Goal: Task Accomplishment & Management: Complete application form

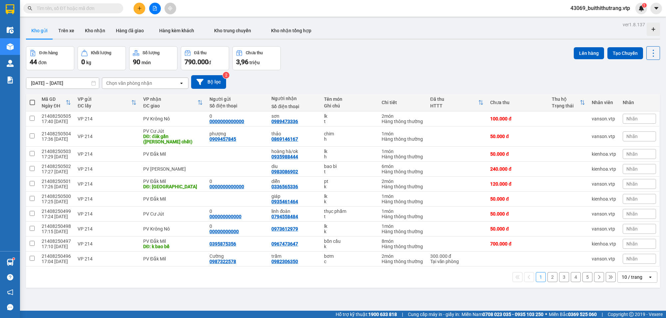
click at [71, 10] on input "text" at bounding box center [76, 8] width 79 height 7
click at [53, 10] on input "text" at bounding box center [76, 8] width 79 height 7
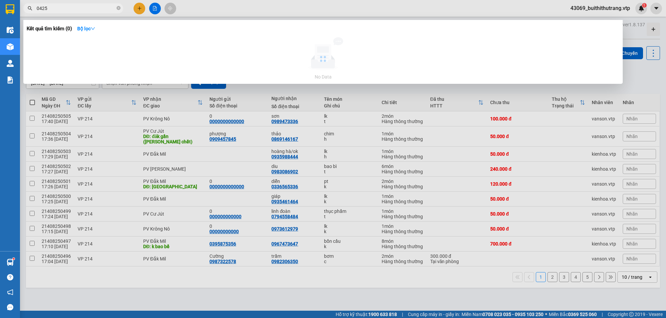
type input "0425"
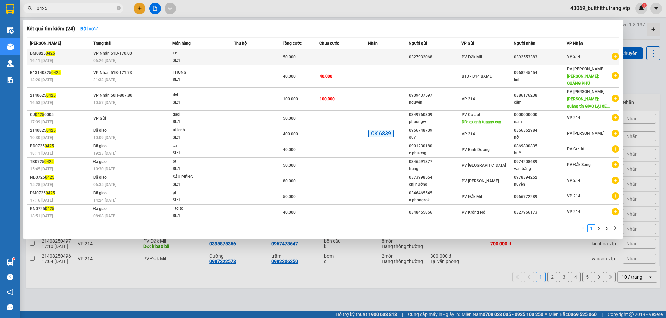
click at [357, 57] on td at bounding box center [343, 57] width 49 height 16
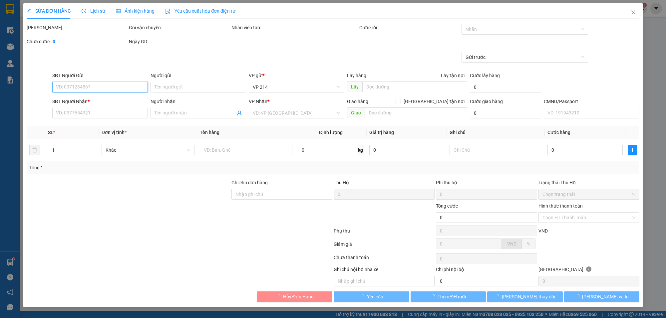
type input "2.500"
type input "0327932068"
type input "0392553383"
type input "50.000"
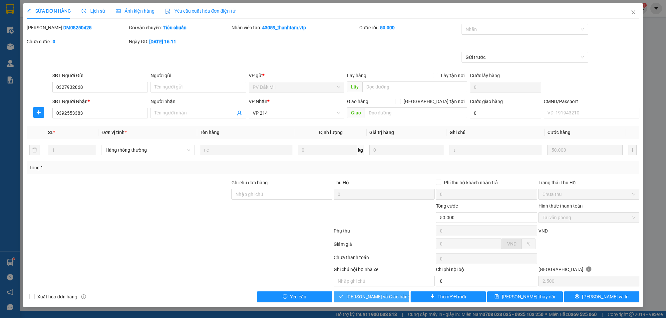
click at [363, 295] on span "[PERSON_NAME] và Giao hàng" at bounding box center [378, 296] width 64 height 7
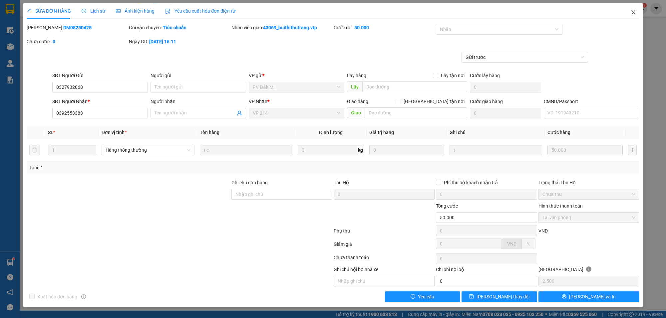
click at [633, 10] on icon "close" at bounding box center [633, 12] width 5 height 5
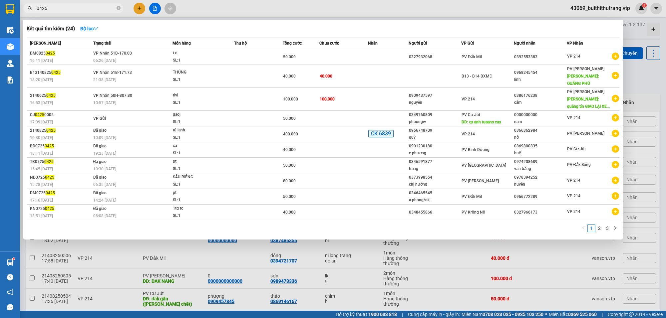
drag, startPoint x: 51, startPoint y: 7, endPoint x: 12, endPoint y: 19, distance: 41.2
click at [12, 19] on section "Kết quả tìm kiếm ( 24 ) Bộ lọc Mã ĐH Trạng thái Món hàng Thu hộ Tổng cước Chưa …" at bounding box center [333, 159] width 666 height 318
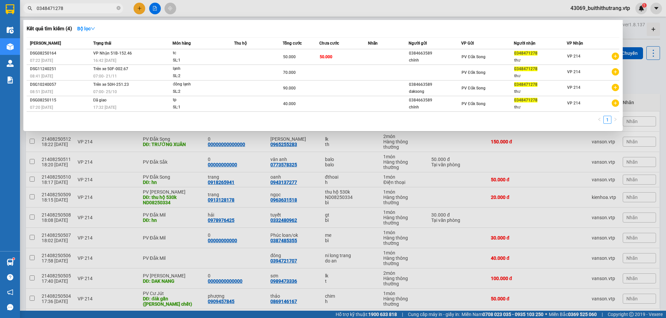
drag, startPoint x: 65, startPoint y: 10, endPoint x: 34, endPoint y: 15, distance: 31.7
click at [34, 14] on div "Kết quả tìm kiếm ( 4 ) Bộ lọc Mã ĐH Trạng thái Món hàng Thu hộ Tổng cước Chưa c…" at bounding box center [65, 9] width 130 height 12
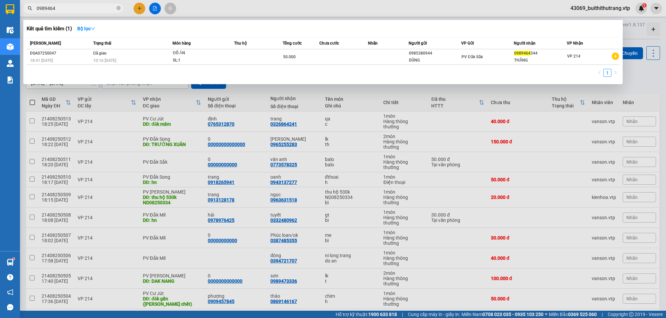
drag, startPoint x: 68, startPoint y: 10, endPoint x: 28, endPoint y: 8, distance: 40.1
click at [28, 8] on div "0989464" at bounding box center [65, 8] width 130 height 10
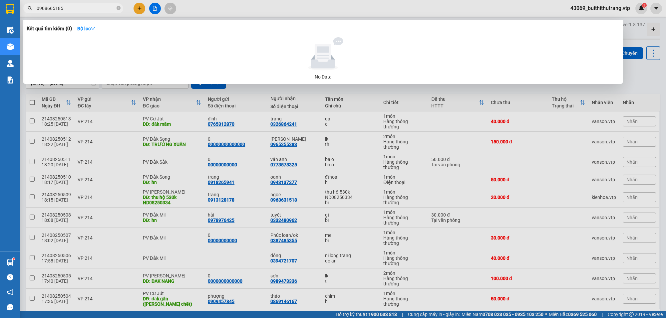
click at [265, 6] on div at bounding box center [333, 159] width 666 height 318
drag, startPoint x: 68, startPoint y: 5, endPoint x: 15, endPoint y: 12, distance: 52.7
click at [16, 12] on section "Kết quả tìm kiếm ( 0 ) Bộ lọc No Data 0908665185 43069_buithithutrang.vtp 1 Điề…" at bounding box center [333, 159] width 666 height 318
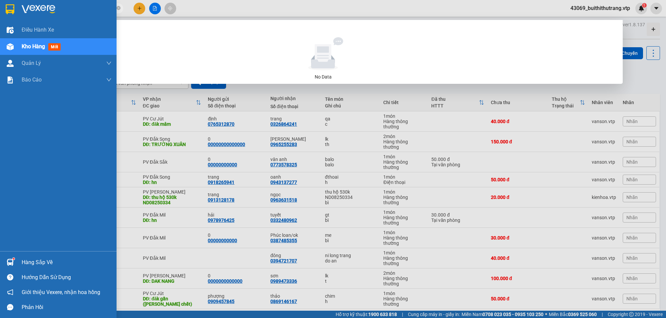
type input "0342448507"
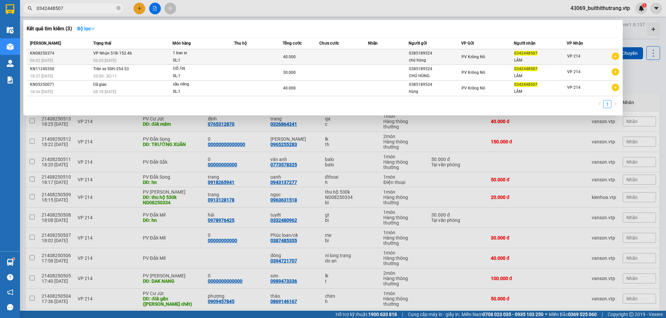
click at [435, 50] on div "0385189524" at bounding box center [435, 53] width 52 height 7
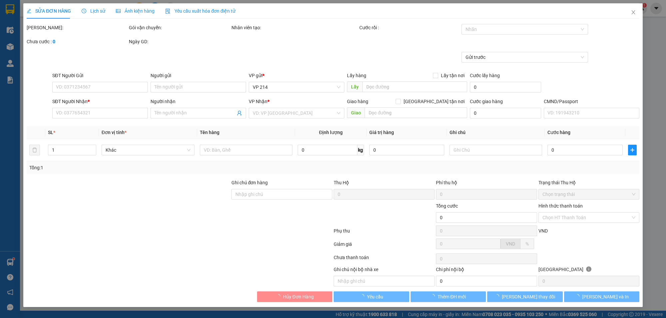
type input "0385189524"
type input "chú hùng"
type input "0342448507"
type input "LÂM"
type input "40.000"
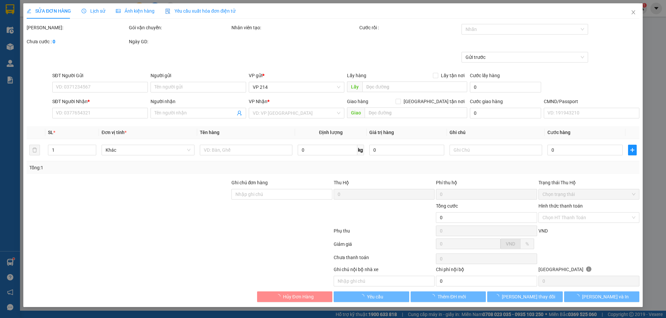
type input "2.000"
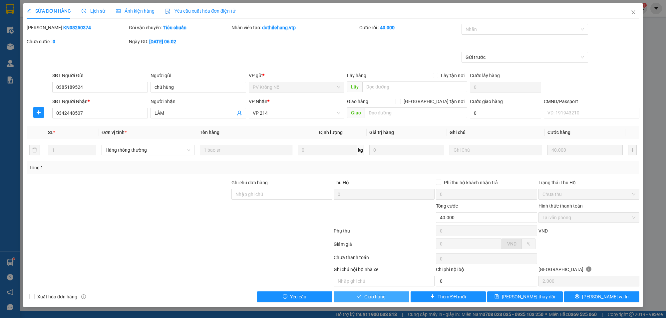
click at [385, 297] on span "Giao hàng" at bounding box center [374, 296] width 21 height 7
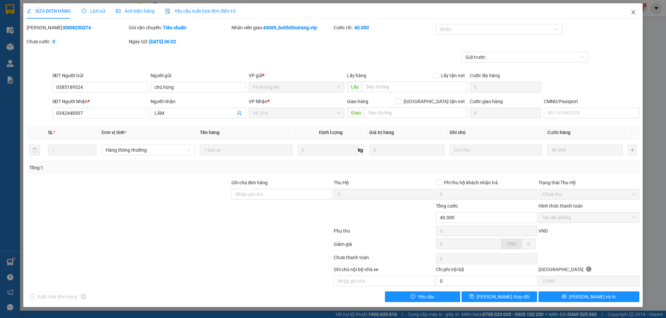
click at [634, 12] on icon "close" at bounding box center [633, 12] width 4 height 4
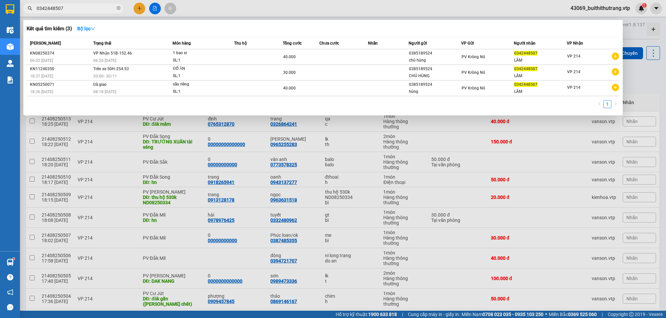
drag, startPoint x: 69, startPoint y: 3, endPoint x: 83, endPoint y: 4, distance: 13.7
click at [59, 4] on span "0342448507" at bounding box center [73, 8] width 100 height 10
drag, startPoint x: 77, startPoint y: 4, endPoint x: 32, endPoint y: 4, distance: 45.0
click at [32, 4] on span "0342448507" at bounding box center [73, 8] width 100 height 10
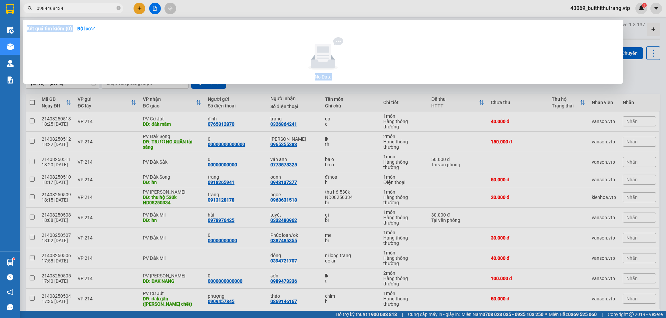
drag, startPoint x: 72, startPoint y: 12, endPoint x: 48, endPoint y: 16, distance: 24.3
click at [48, 14] on div "Kết quả tìm kiếm ( 0 ) Bộ lọc No Data 0984468434" at bounding box center [65, 9] width 130 height 12
click at [62, 5] on input "0984468434" at bounding box center [76, 8] width 79 height 7
drag, startPoint x: 62, startPoint y: 6, endPoint x: 15, endPoint y: 13, distance: 46.8
click at [24, 13] on div "Kết quả tìm kiếm ( 0 ) Bộ lọc No Data 0984468434" at bounding box center [65, 9] width 130 height 12
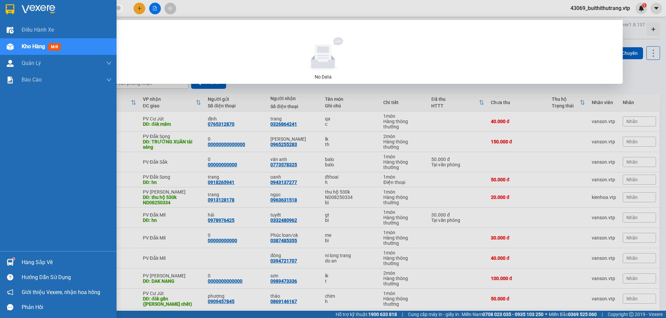
type input "0375495404"
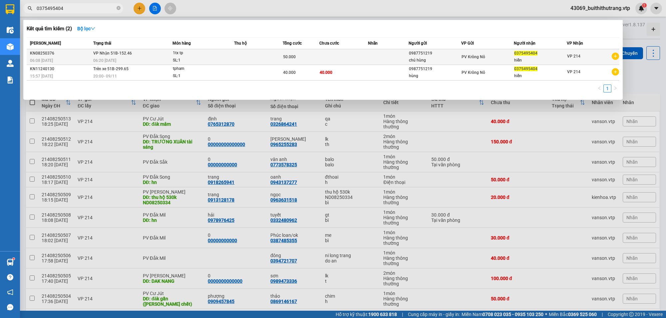
click at [366, 59] on td at bounding box center [343, 57] width 49 height 16
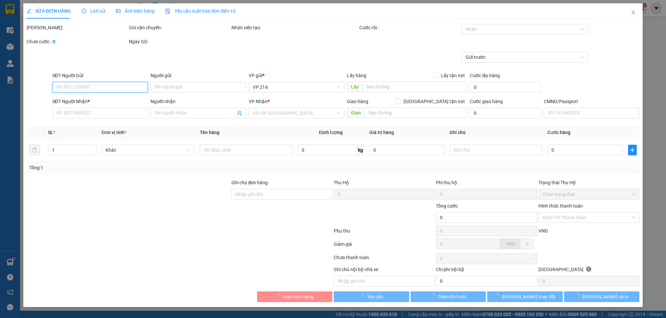
type input "0987751219"
type input "chú hùng"
type input "0375495404"
type input "hiền"
type input "50.000"
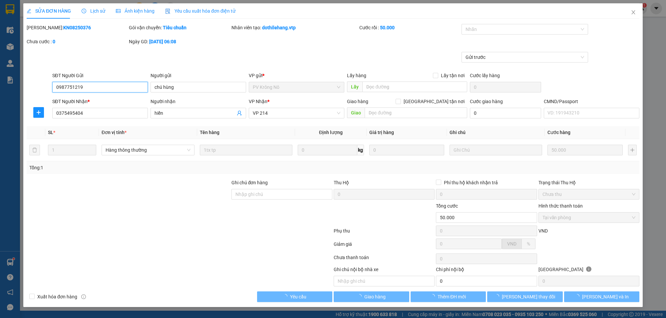
type input "2.500"
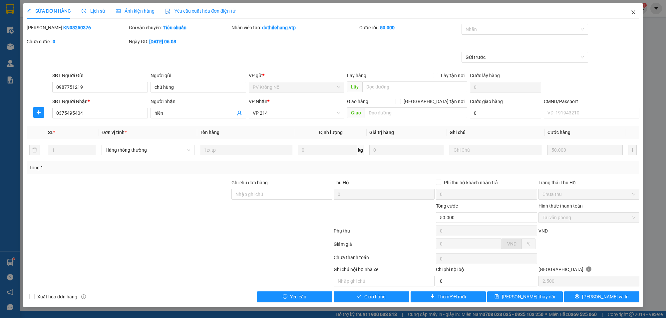
click at [636, 14] on span "Close" at bounding box center [633, 12] width 19 height 19
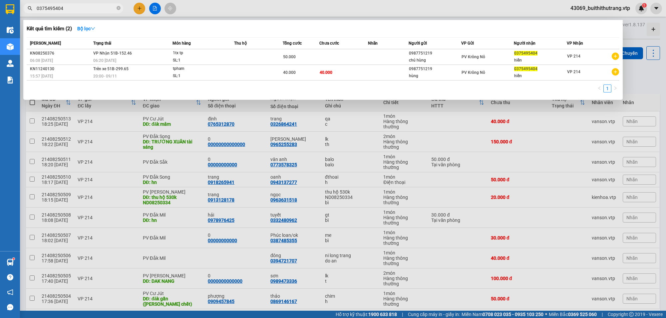
drag, startPoint x: 71, startPoint y: 8, endPoint x: 34, endPoint y: 3, distance: 37.0
click at [34, 3] on div "Kết quả tìm kiếm ( 2 ) Bộ lọc Mã ĐH Trạng thái Món hàng Thu hộ Tổng cước Chưa c…" at bounding box center [65, 9] width 130 height 12
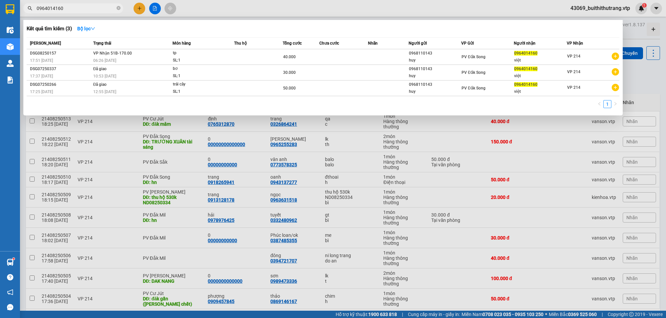
type input "0964014160"
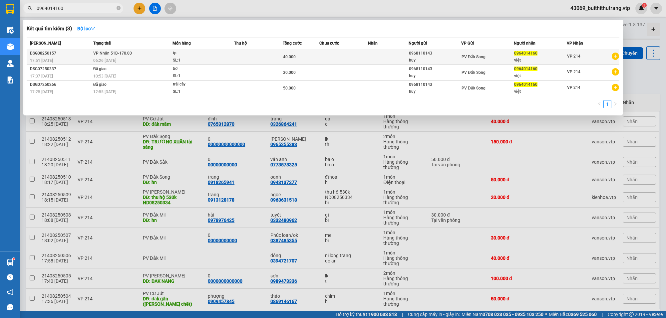
click at [260, 58] on td at bounding box center [258, 57] width 49 height 16
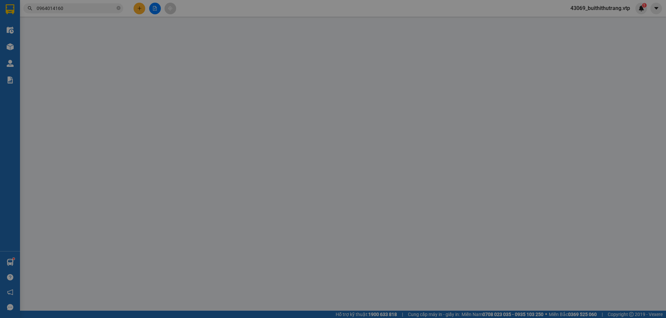
type input "0968110143"
type input "huy"
type input "0964014160"
type input "việt"
type input "40.000"
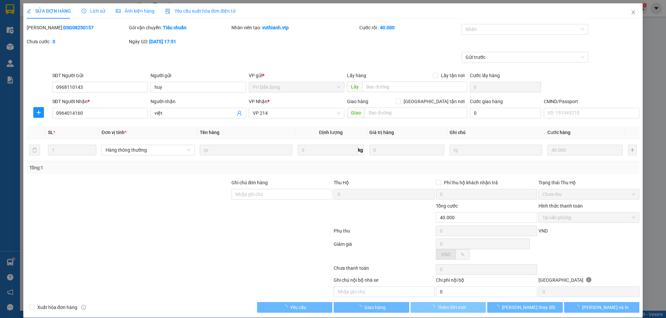
type input "2.000"
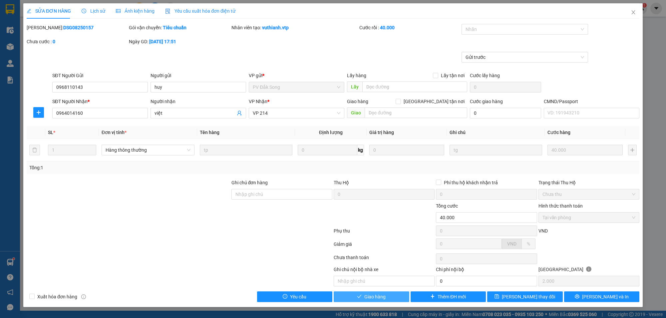
click at [373, 299] on span "Giao hàng" at bounding box center [374, 296] width 21 height 7
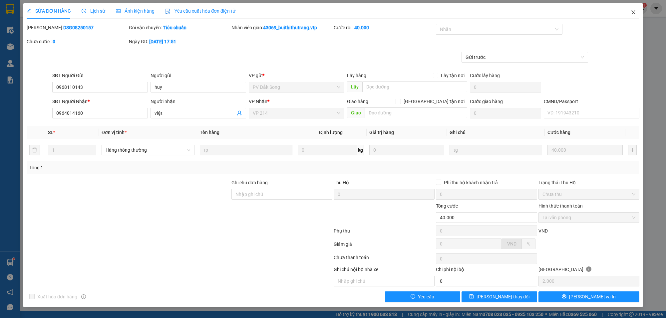
click at [634, 12] on icon "close" at bounding box center [633, 12] width 5 height 5
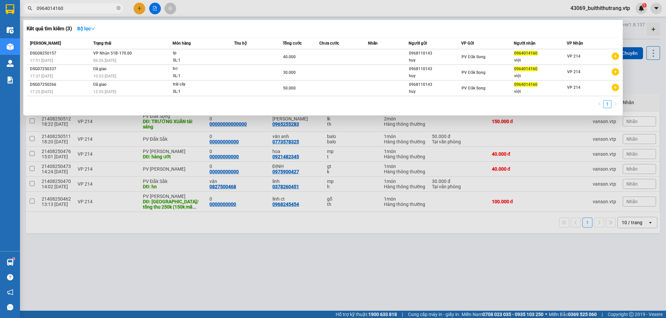
drag, startPoint x: 69, startPoint y: 10, endPoint x: 0, endPoint y: 8, distance: 69.0
click at [0, 8] on section "Kết quả tìm kiếm ( 3 ) Bộ lọc Mã ĐH Trạng thái Món hàng Thu hộ Tổng cước Chưa c…" at bounding box center [333, 159] width 666 height 318
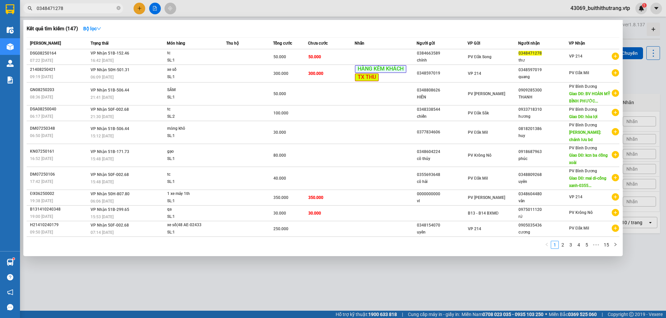
type input "0348471278"
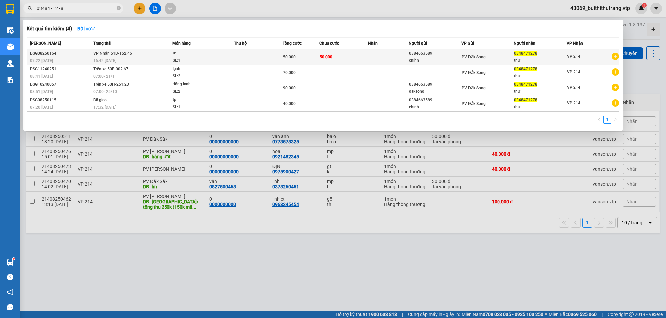
click at [352, 61] on td "50.000" at bounding box center [343, 57] width 49 height 16
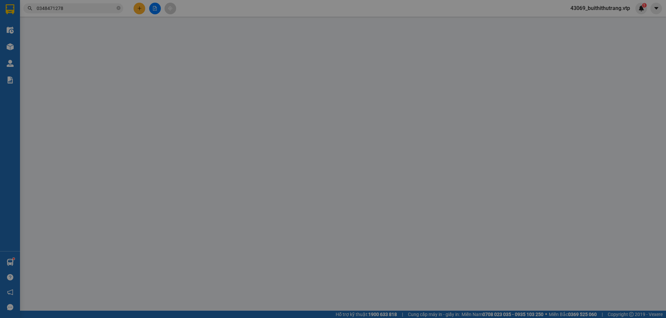
type input "0384663589"
type input "chính"
type input "0348471278"
type input "thư"
type input "50.000"
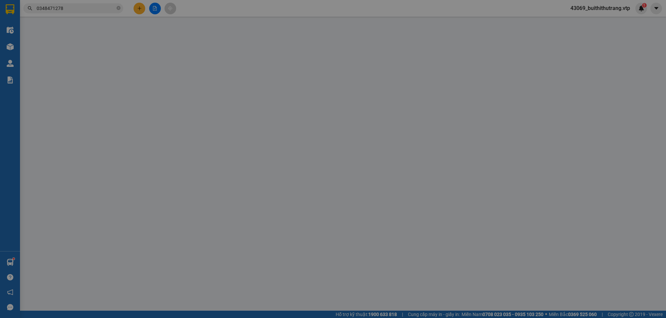
type input "50.000"
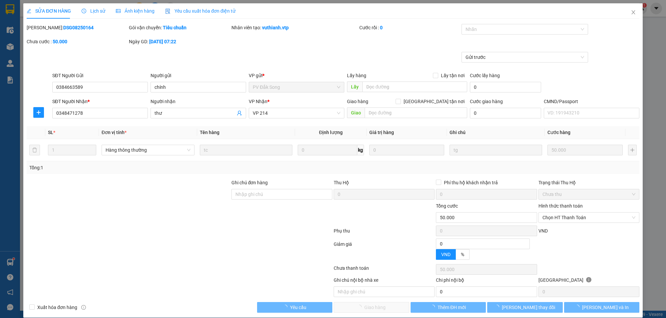
type input "2.500"
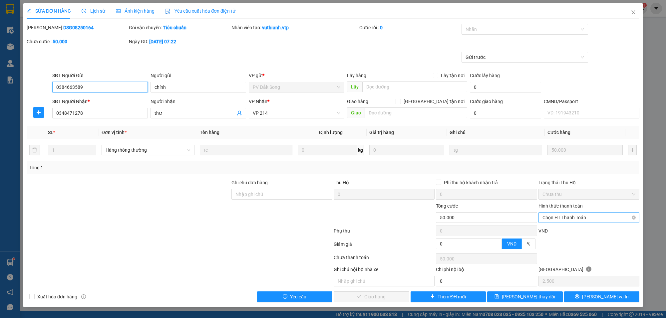
click at [569, 219] on span "Chọn HT Thanh Toán" at bounding box center [588, 218] width 93 height 10
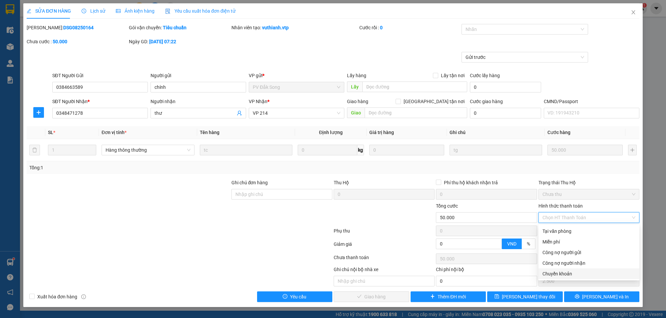
click at [558, 274] on div "Chuyển khoản" at bounding box center [588, 273] width 93 height 7
type input "0"
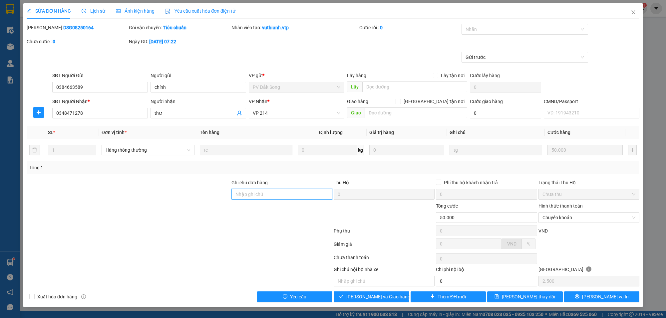
click at [296, 196] on input "Ghi chú đơn hàng" at bounding box center [281, 194] width 101 height 11
type input "K"
type input "CK 6839 LÚC 18H49 [DATE]"
click at [383, 301] on span "[PERSON_NAME] và Giao hàng" at bounding box center [378, 296] width 64 height 7
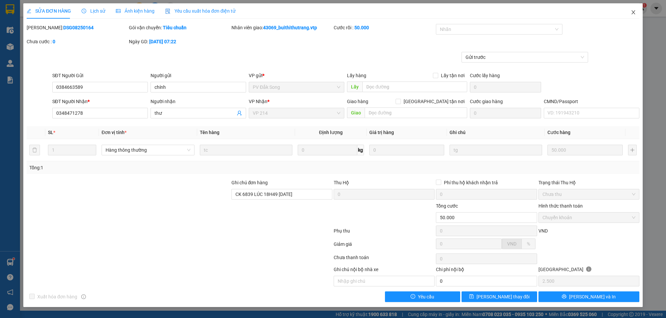
click at [633, 13] on icon "close" at bounding box center [633, 12] width 5 height 5
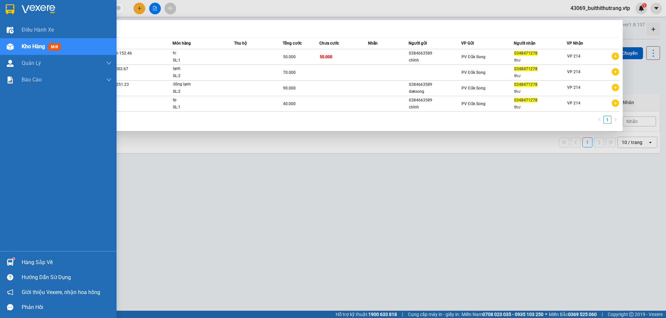
drag, startPoint x: 74, startPoint y: 5, endPoint x: 15, endPoint y: 10, distance: 58.5
click at [15, 10] on section "Kết quả tìm kiếm ( 4 ) Bộ lọc Mã ĐH Trạng thái Món hàng Thu hộ Tổng cước Chưa c…" at bounding box center [333, 159] width 666 height 318
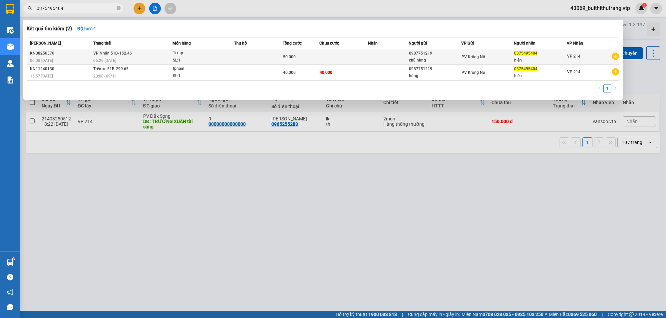
type input "0375495404"
click at [502, 61] on td "PV Krông Nô" at bounding box center [487, 57] width 53 height 16
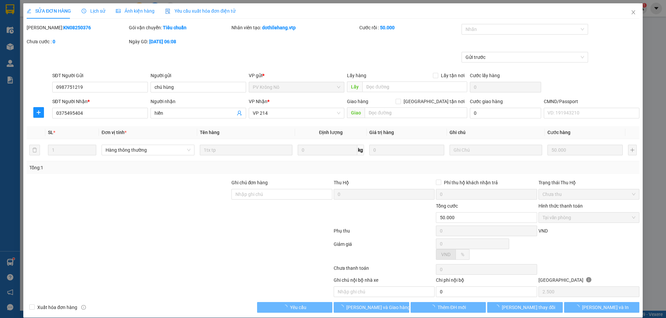
type input "2.500"
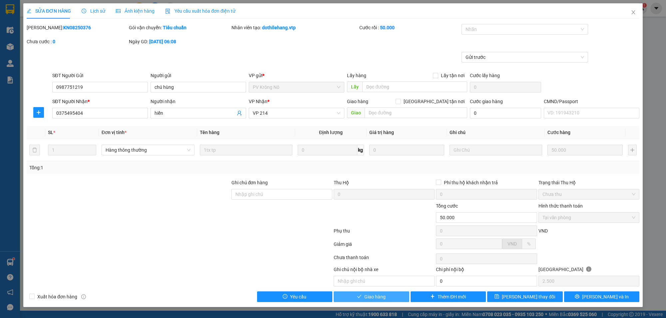
click at [386, 298] on button "Giao hàng" at bounding box center [372, 297] width 76 height 11
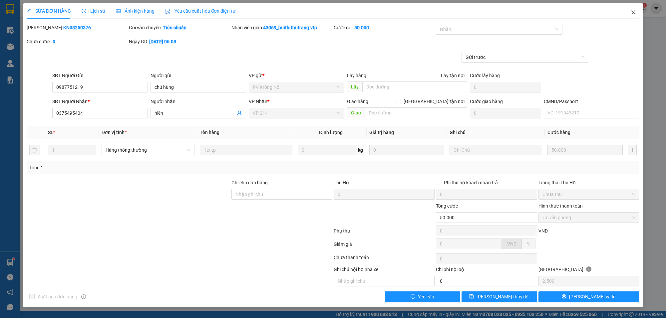
click at [636, 12] on span "Close" at bounding box center [633, 12] width 19 height 19
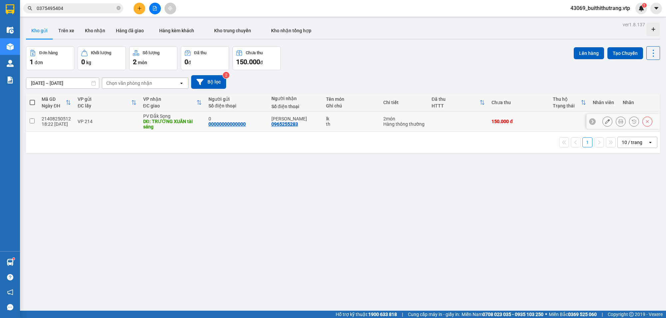
click at [80, 126] on td "VP 214" at bounding box center [106, 122] width 65 height 20
checkbox input "true"
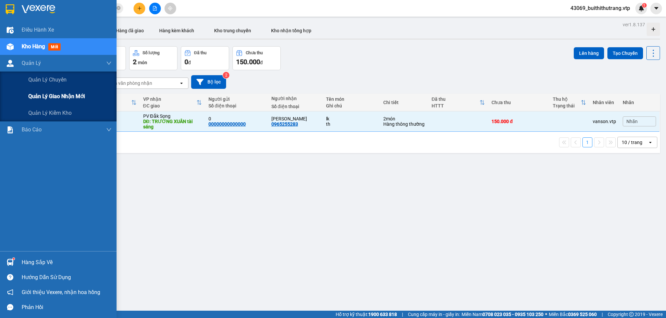
click at [83, 100] on span "Quản lý giao nhận mới" at bounding box center [56, 96] width 57 height 8
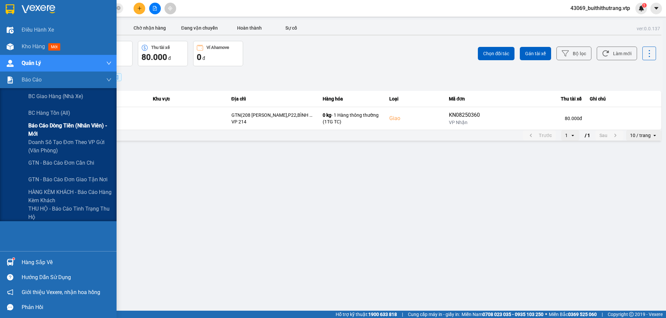
click at [39, 132] on span "Báo cáo dòng tiền (nhân viên) - mới" at bounding box center [69, 130] width 83 height 17
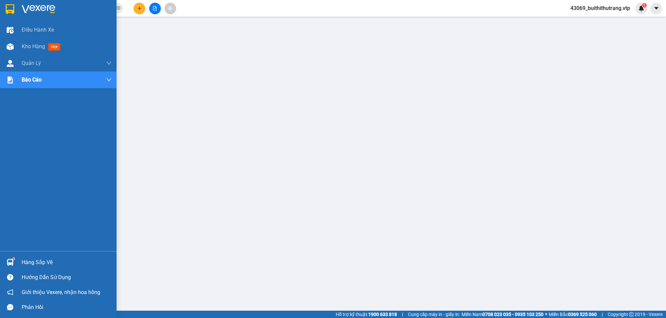
click at [49, 9] on img at bounding box center [39, 9] width 34 height 10
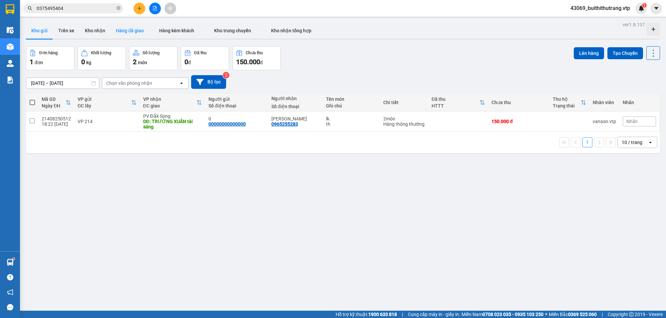
click at [131, 33] on button "Hàng đã giao" at bounding box center [130, 31] width 39 height 16
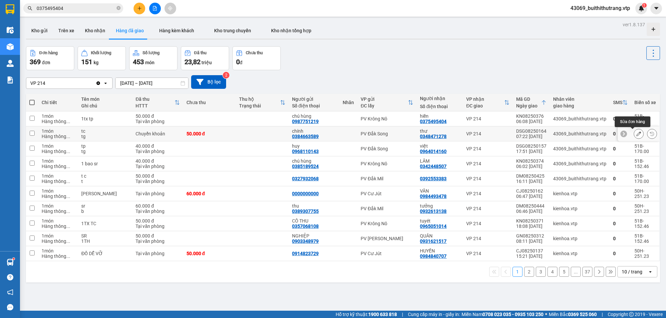
click at [634, 132] on button at bounding box center [638, 134] width 9 height 12
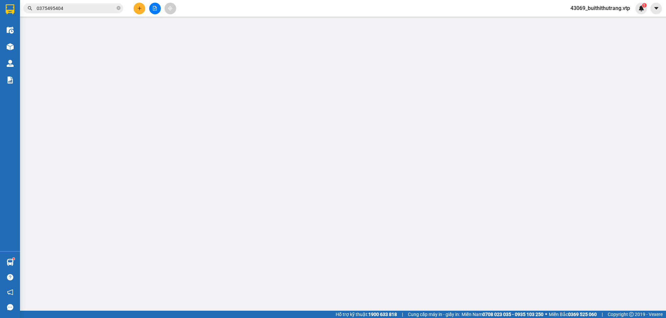
type input "0384663589"
type input "chính"
type input "0348471278"
type input "thư"
type input "CK 6839 LÚC 18H49 [DATE]"
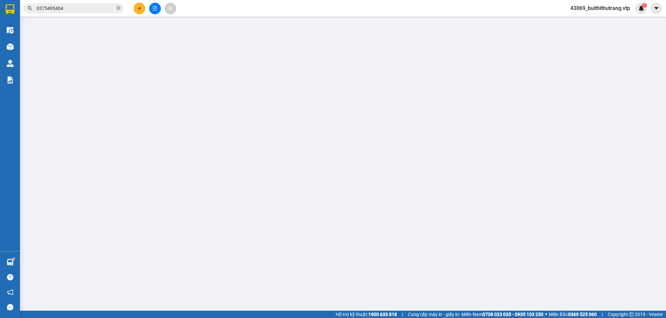
type input "50.000"
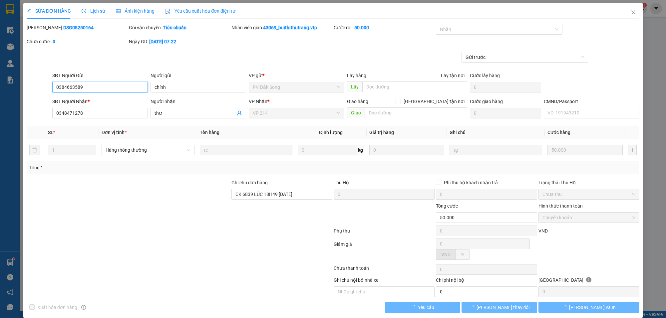
type input "2.500"
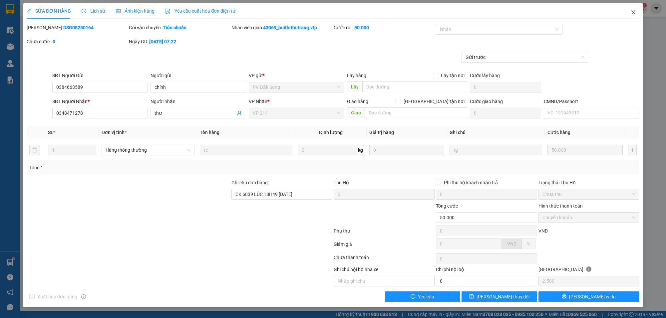
click at [635, 10] on icon "close" at bounding box center [633, 12] width 5 height 5
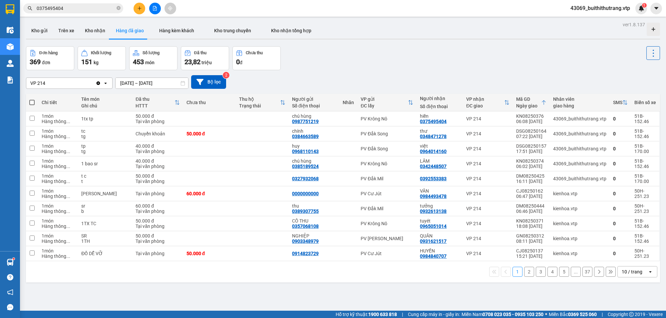
click at [596, 7] on span "43069_buithithutrang.vtp" at bounding box center [600, 8] width 70 height 8
click at [582, 19] on span "Đăng xuất" at bounding box center [602, 20] width 57 height 7
